Goal: Check status

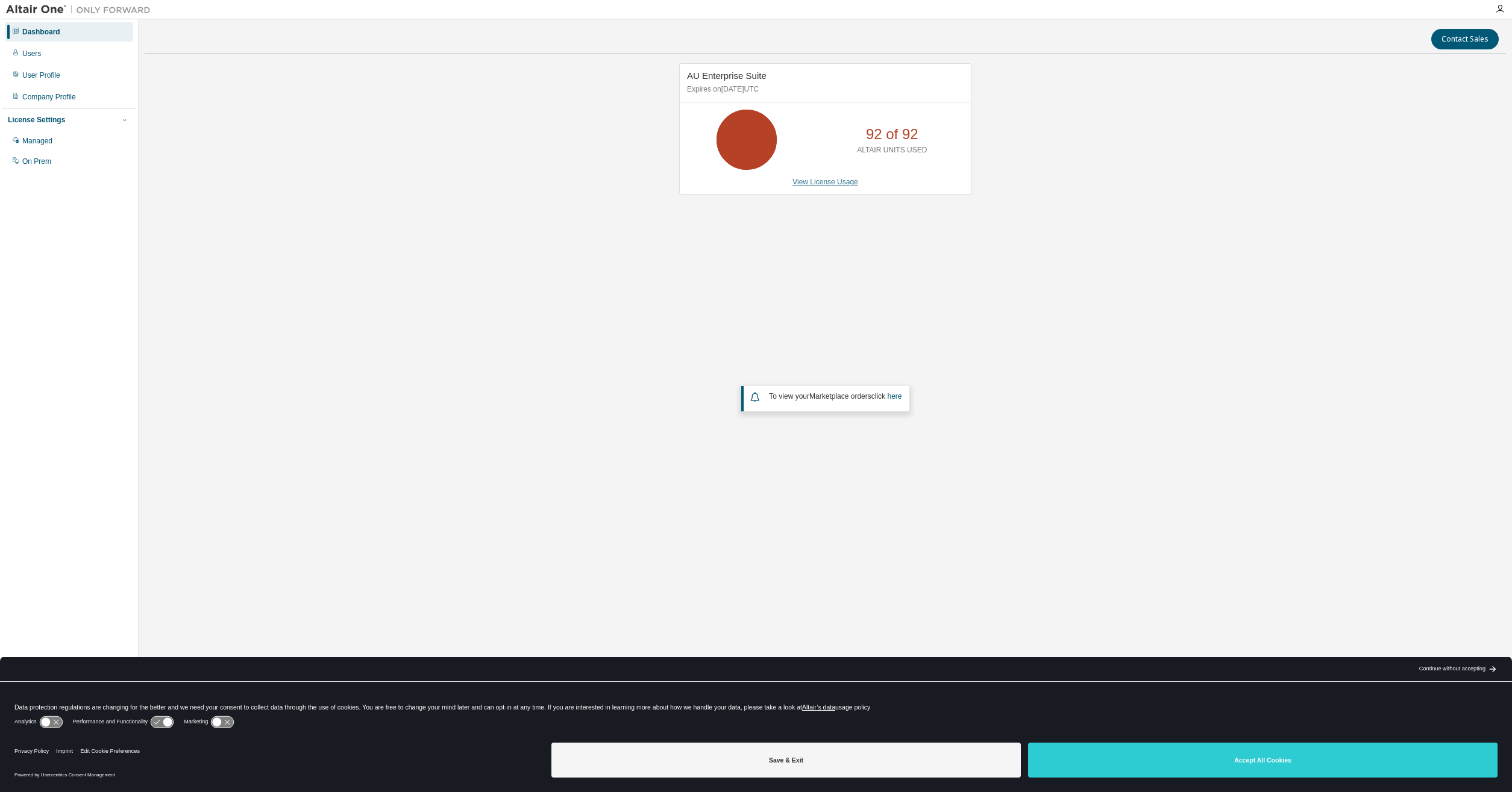
click at [814, 185] on link "View License Usage" at bounding box center [825, 182] width 66 height 8
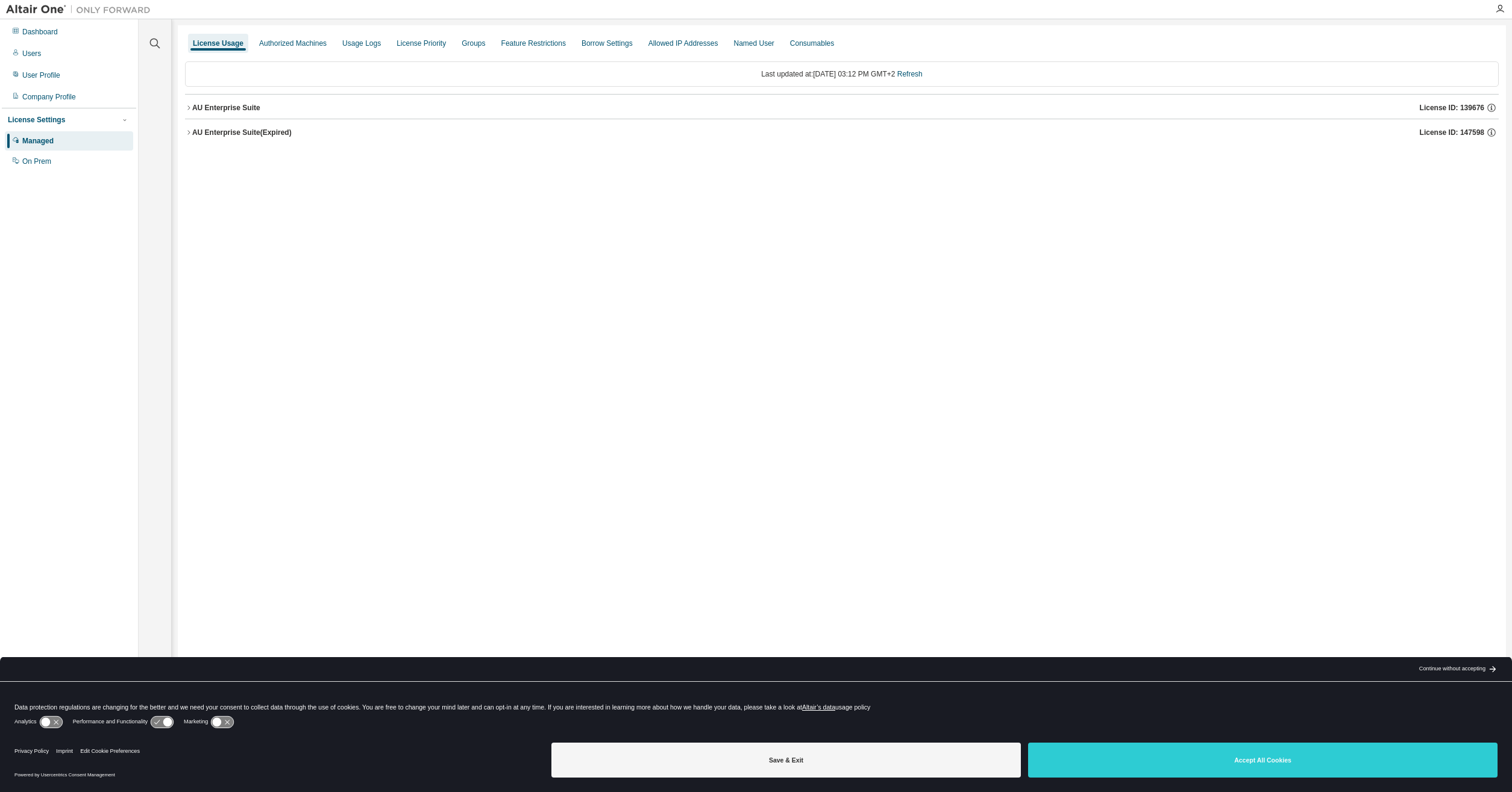
click at [247, 135] on div "AU Enterprise Suite (Expired)" at bounding box center [241, 132] width 99 height 10
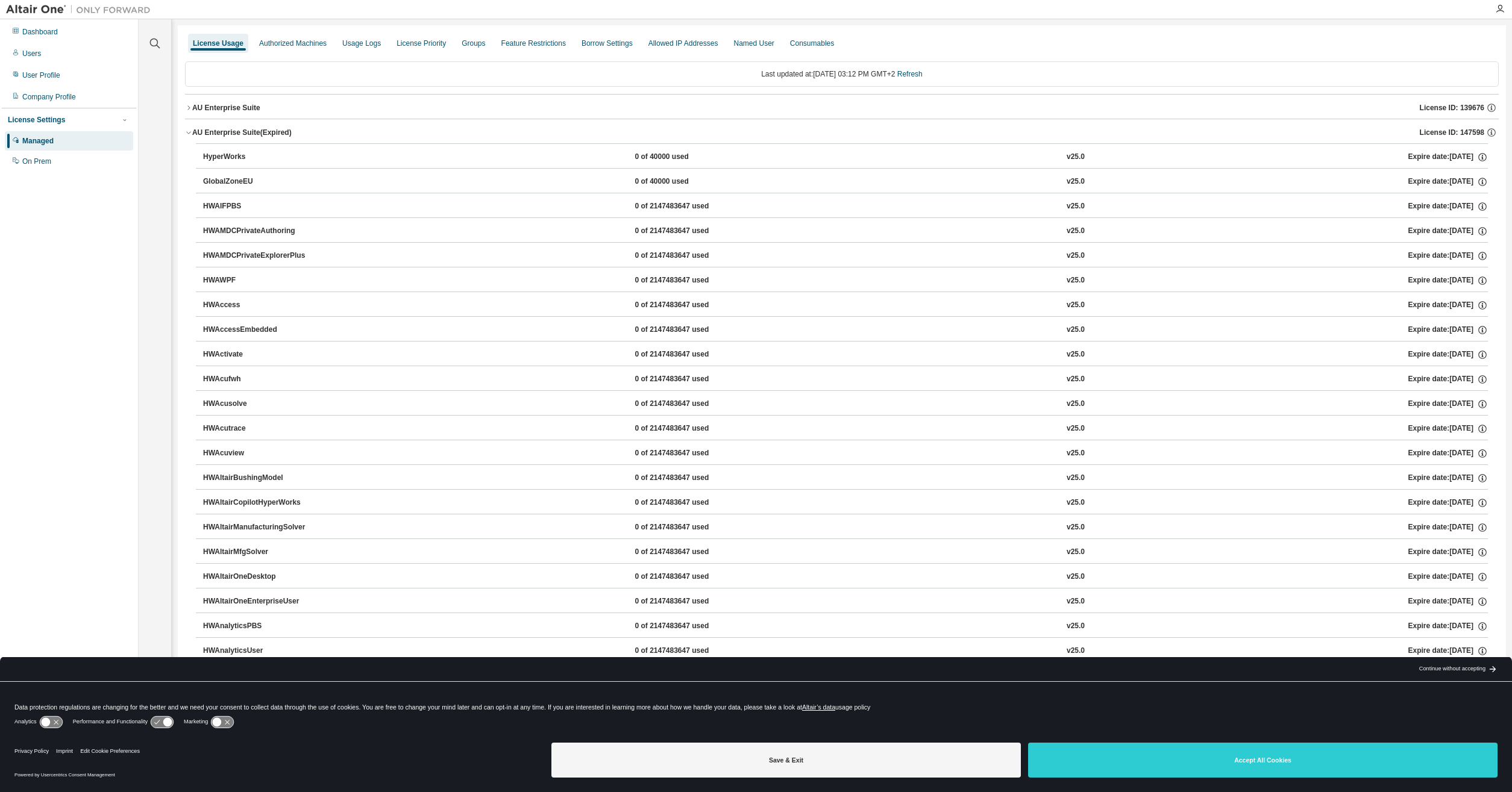
click at [232, 105] on div "AU Enterprise Suite" at bounding box center [226, 108] width 68 height 10
click at [217, 127] on div "HyperWorks" at bounding box center [257, 132] width 108 height 11
